Goal: Transaction & Acquisition: Download file/media

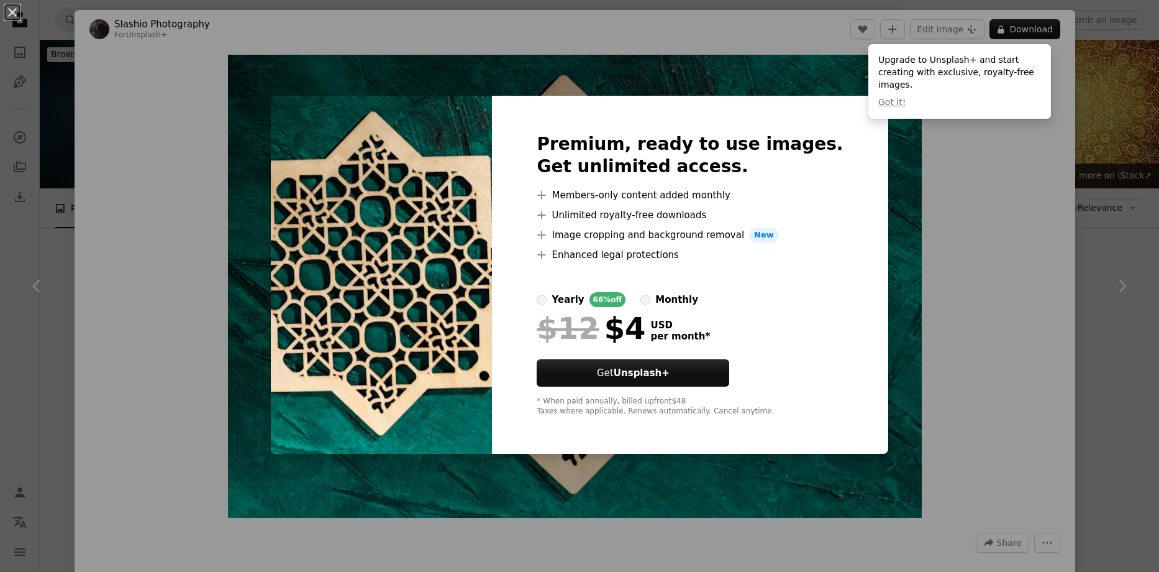
scroll to position [1305, 0]
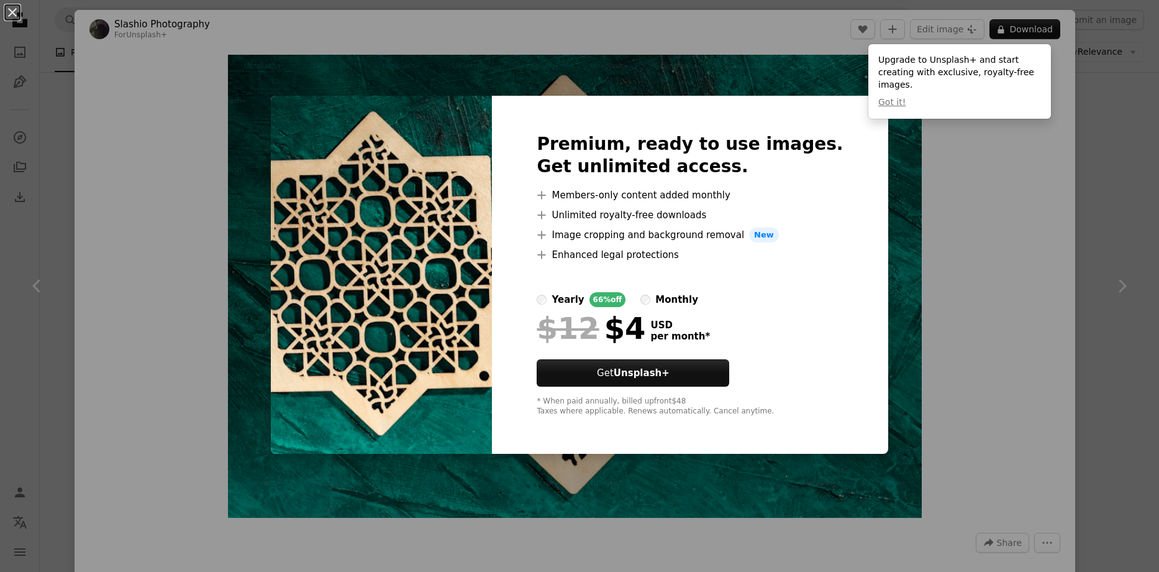
click at [959, 329] on div "An X shape Premium, ready to use images. Get unlimited access. A plus sign Memb…" at bounding box center [579, 286] width 1159 height 572
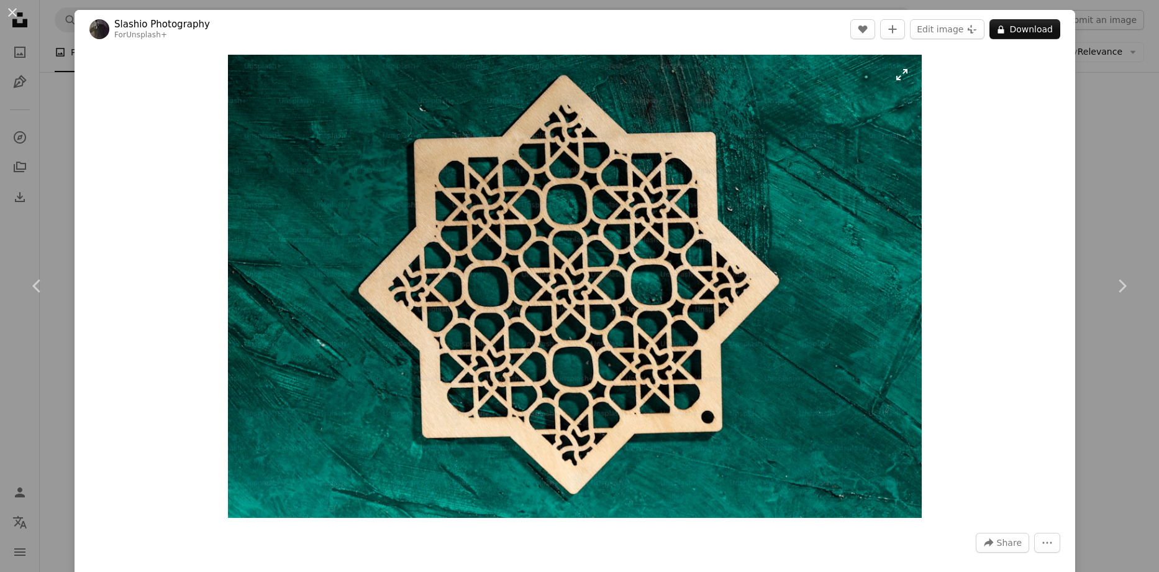
click at [549, 272] on img "Zoom in on this image" at bounding box center [575, 286] width 695 height 463
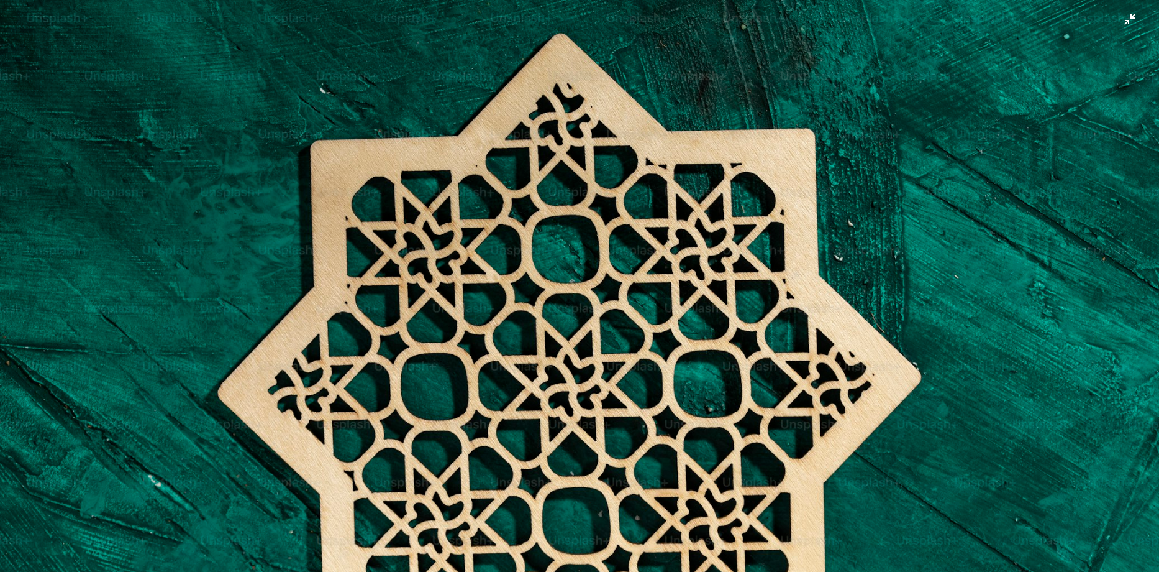
scroll to position [95, 0]
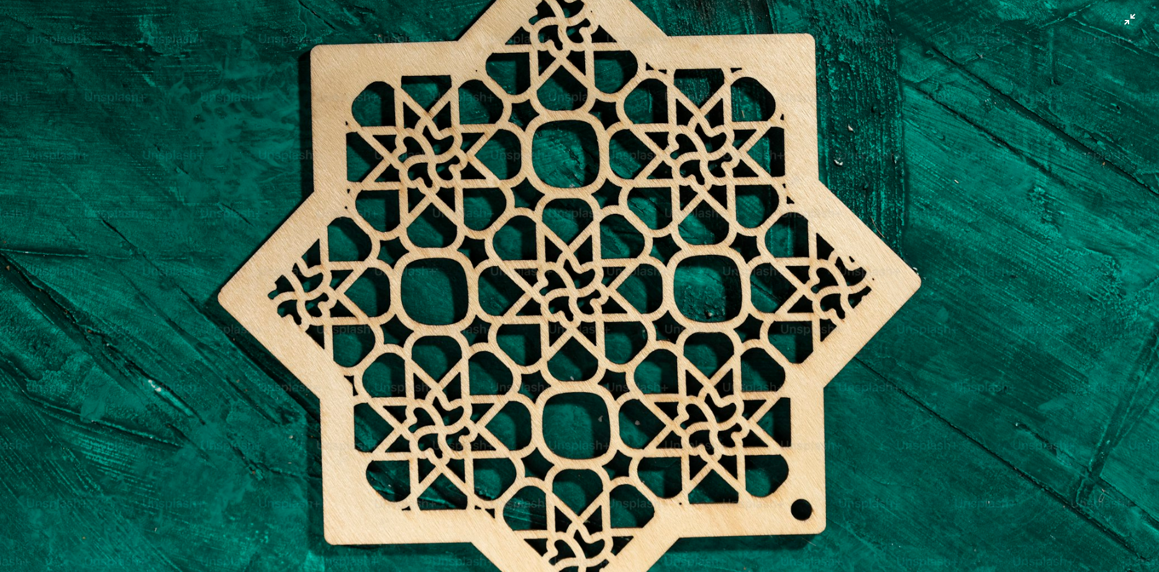
click at [742, 82] on img "Zoom out on this image" at bounding box center [579, 291] width 1161 height 774
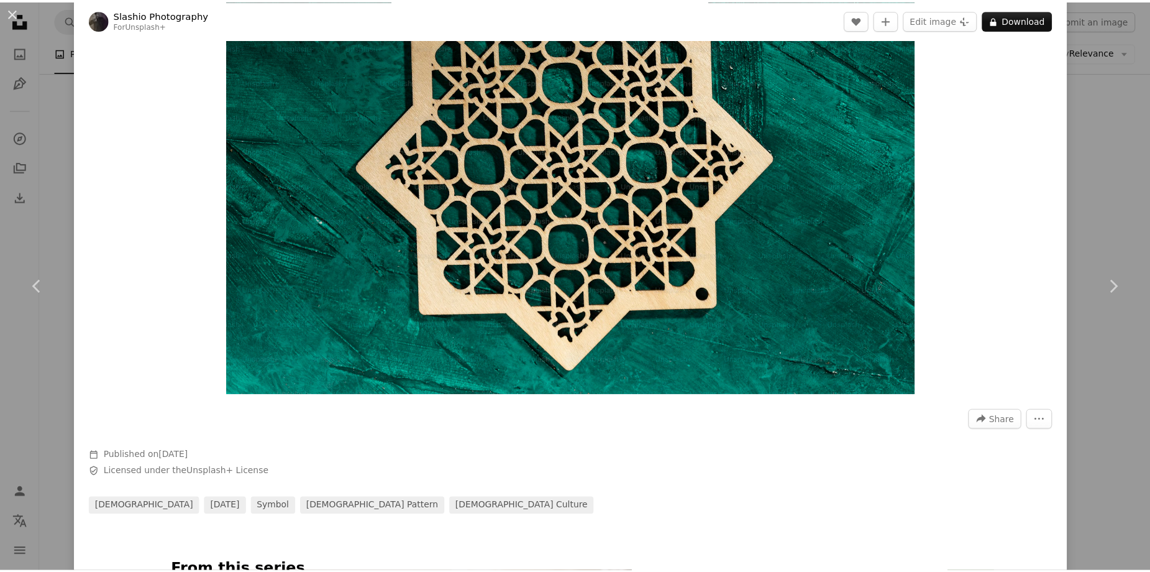
scroll to position [124, 0]
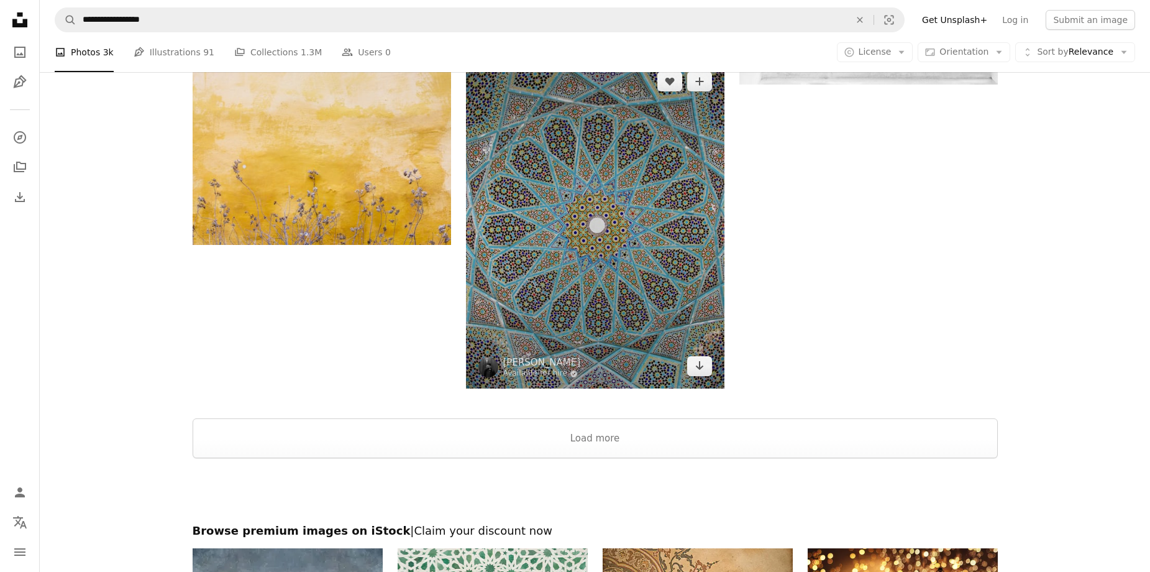
scroll to position [2361, 0]
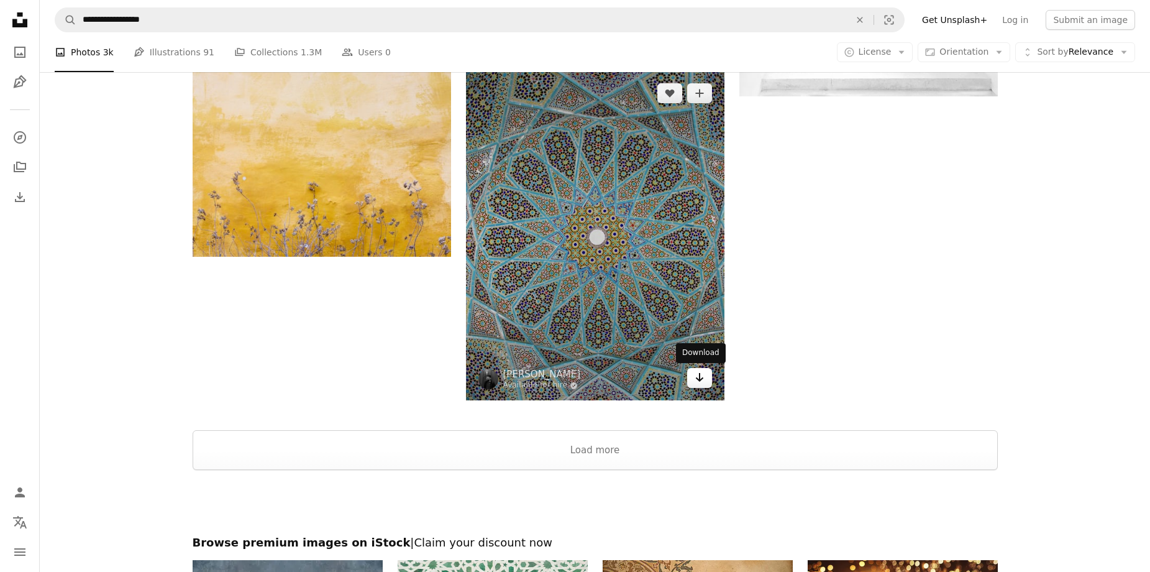
click at [701, 380] on icon "Download" at bounding box center [699, 377] width 8 height 9
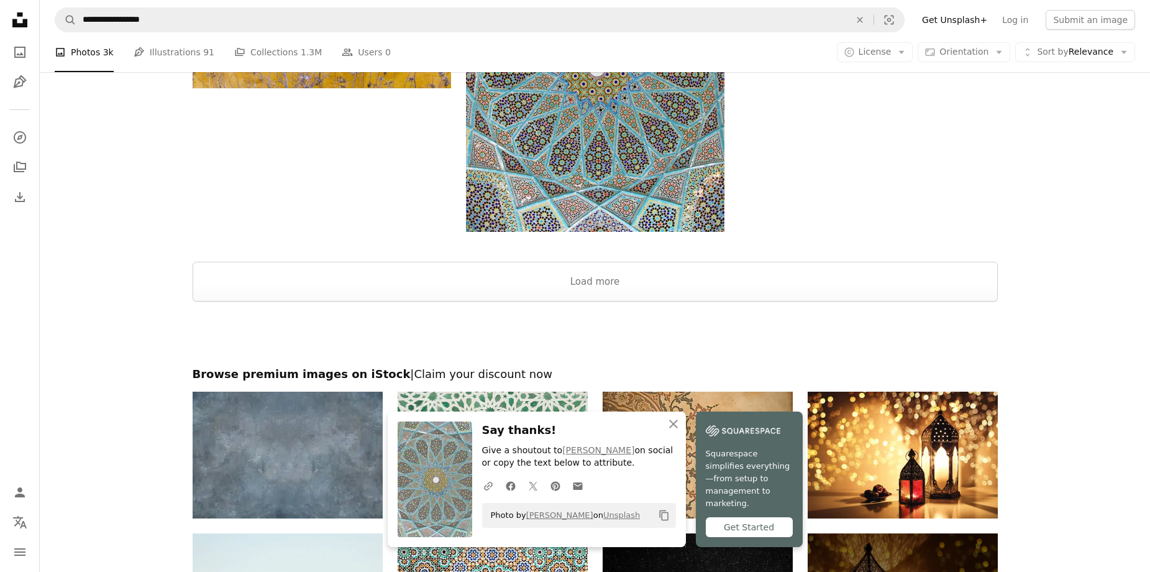
scroll to position [2761, 0]
